Goal: Check status

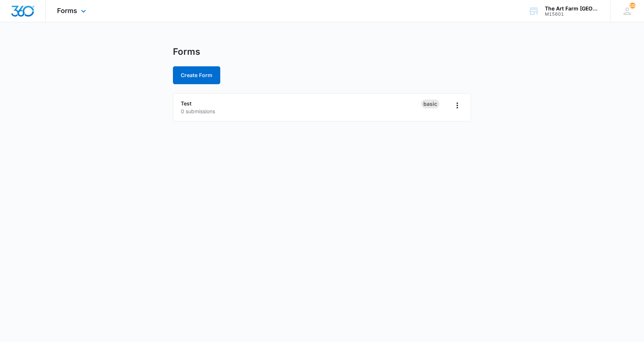
click at [29, 10] on img "Dashboard" at bounding box center [23, 11] width 24 height 11
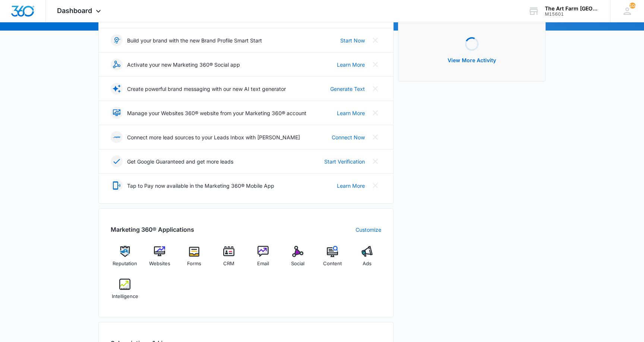
scroll to position [104, 0]
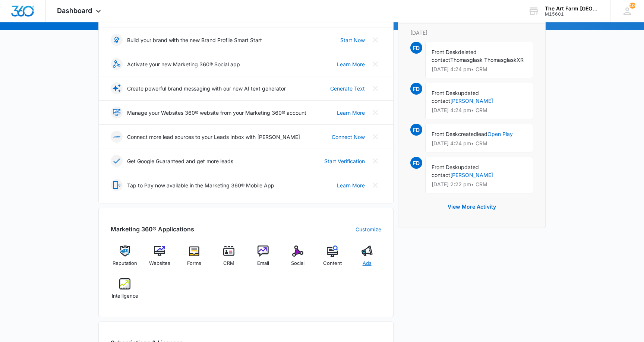
click at [364, 251] on img at bounding box center [367, 251] width 11 height 11
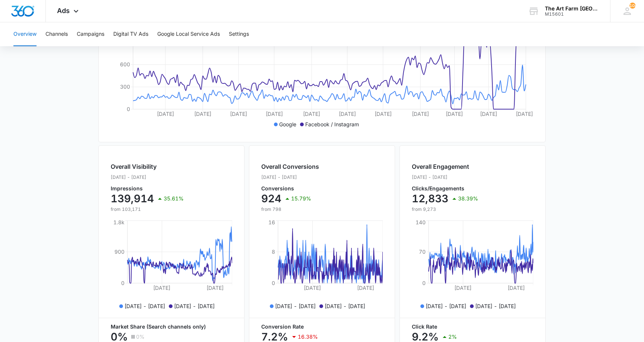
scroll to position [207, 0]
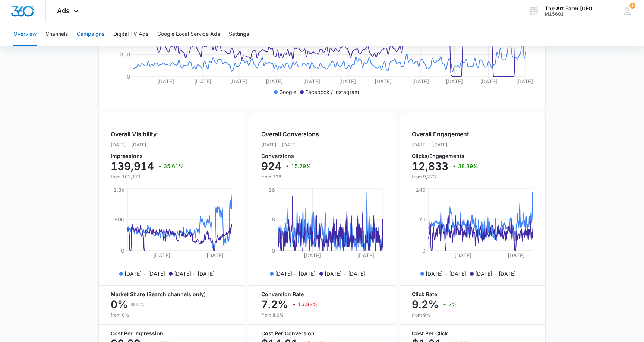
click at [85, 33] on button "Campaigns" at bounding box center [91, 34] width 28 height 24
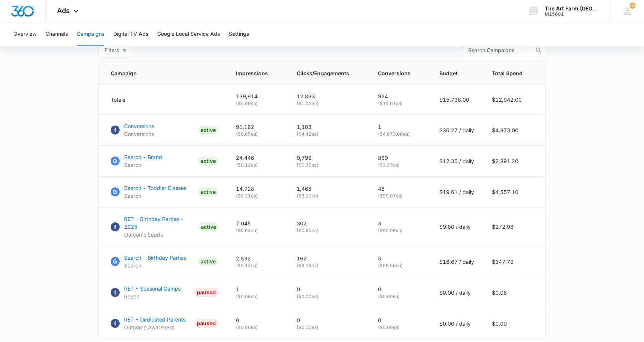
scroll to position [307, 0]
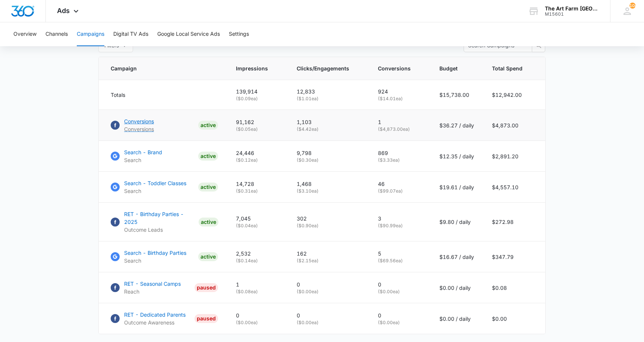
click at [136, 124] on p "Conversions" at bounding box center [139, 121] width 30 height 8
click at [166, 213] on p "RET - Birthday Parties - 2025" at bounding box center [160, 218] width 72 height 16
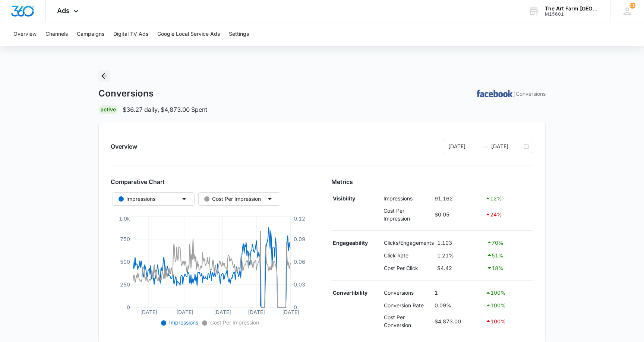
click at [100, 78] on icon "Back" at bounding box center [104, 76] width 9 height 9
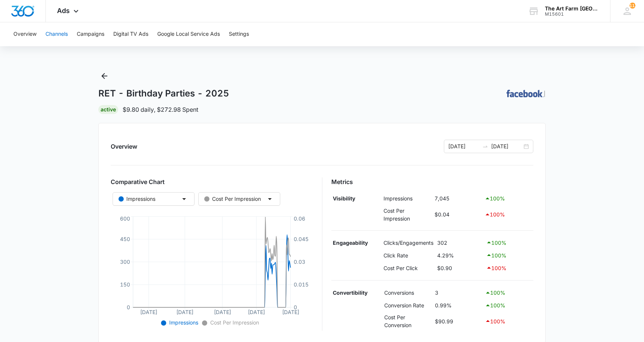
click at [61, 34] on button "Channels" at bounding box center [56, 34] width 22 height 24
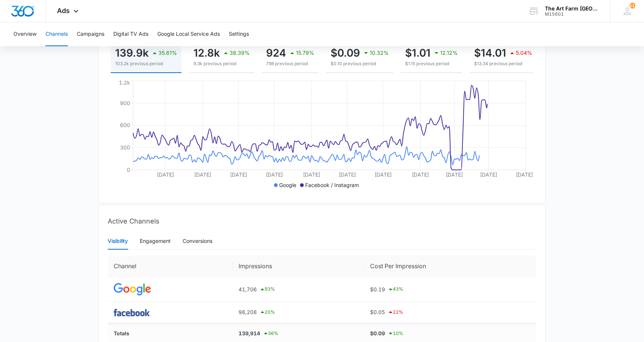
scroll to position [152, 0]
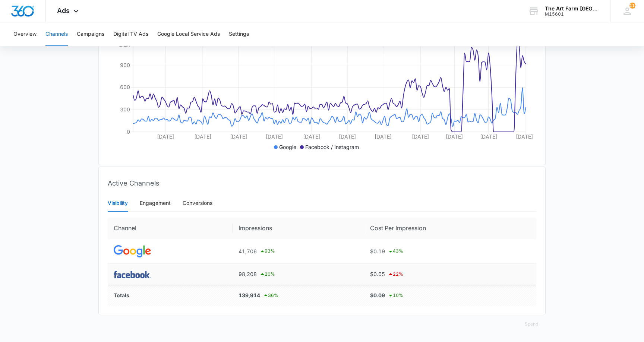
click at [224, 274] on td at bounding box center [170, 274] width 125 height 21
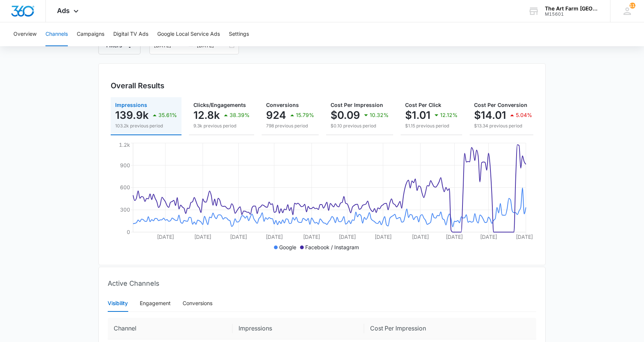
scroll to position [0, 0]
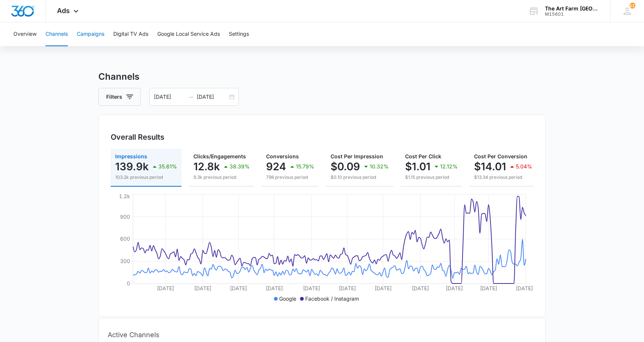
click at [89, 34] on button "Campaigns" at bounding box center [91, 34] width 28 height 24
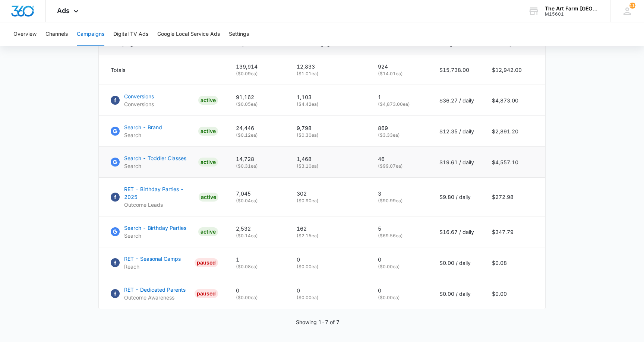
scroll to position [352, 0]
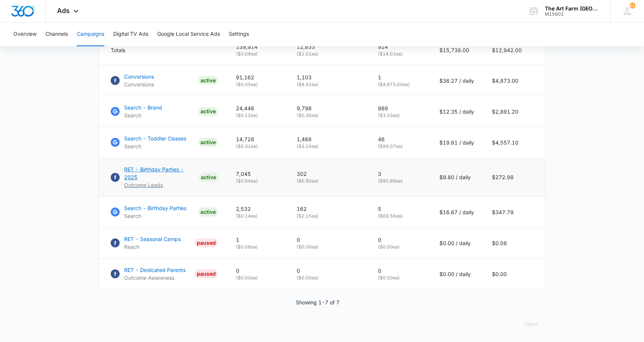
click at [151, 167] on p "RET - Birthday Parties - 2025" at bounding box center [160, 173] width 72 height 16
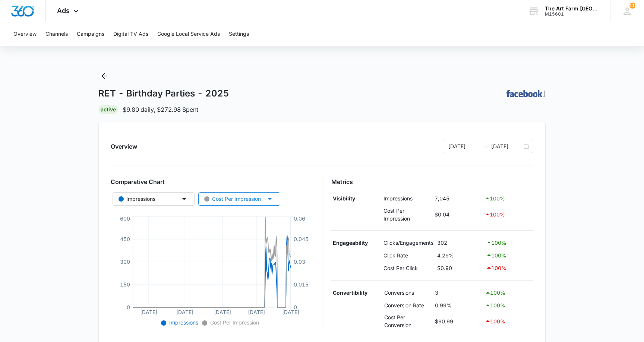
click at [247, 196] on div "Cost Per Impression" at bounding box center [232, 199] width 57 height 8
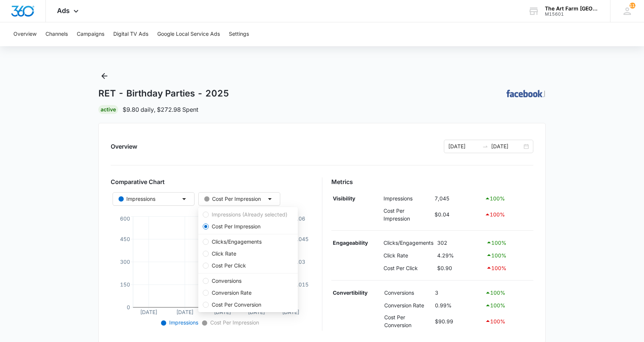
click at [258, 154] on div "Overview 01/01/2025 08/20/2025 Comparative Chart Impressions Cost Per Impressio…" at bounding box center [321, 233] width 447 height 220
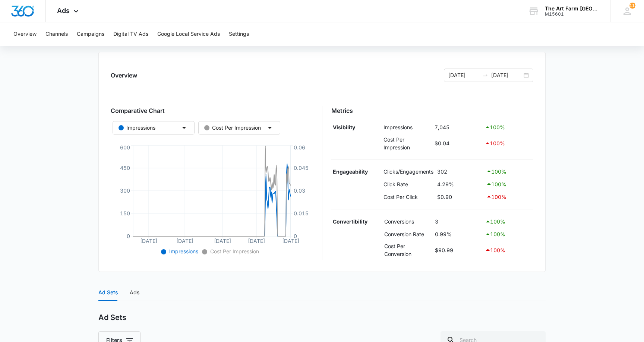
scroll to position [63, 0]
